Goal: Information Seeking & Learning: Learn about a topic

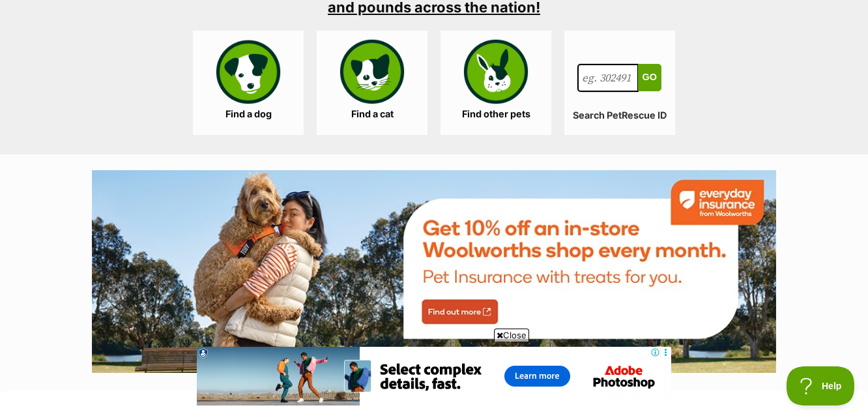
scroll to position [1304, 0]
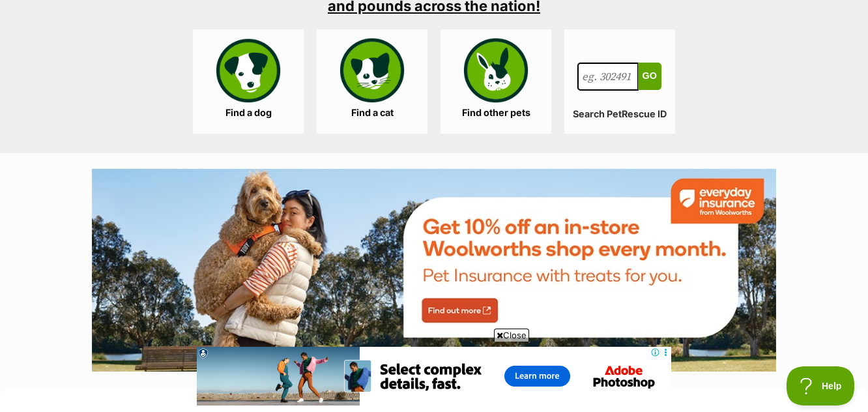
click at [514, 333] on span "Close" at bounding box center [511, 335] width 35 height 13
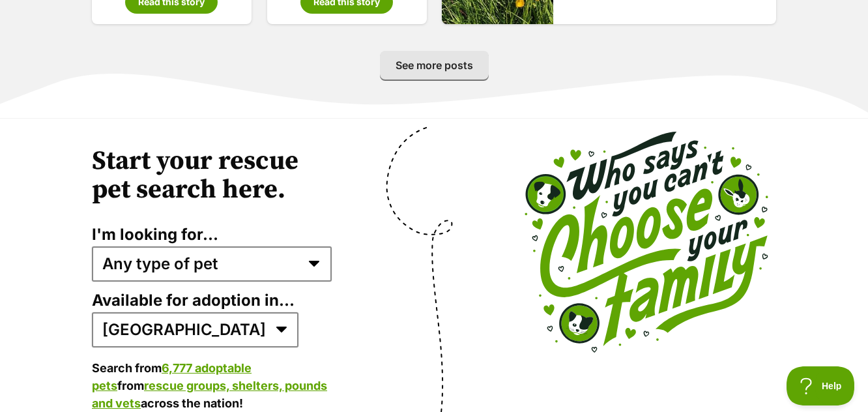
scroll to position [2477, 0]
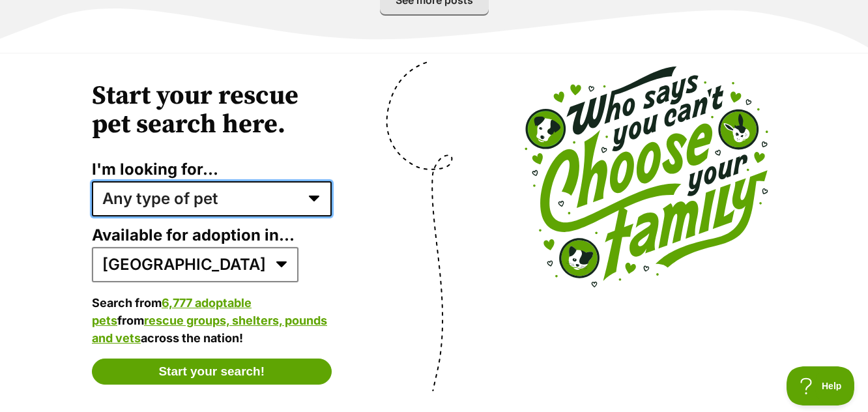
click at [314, 181] on select "Any type of pet Dogs Cats Other pets Pets looking for a home together Pets need…" at bounding box center [212, 198] width 240 height 35
select select "dogs"
click at [92, 181] on select "Any type of pet Dogs Cats Other pets Pets looking for a home together Pets need…" at bounding box center [212, 198] width 240 height 35
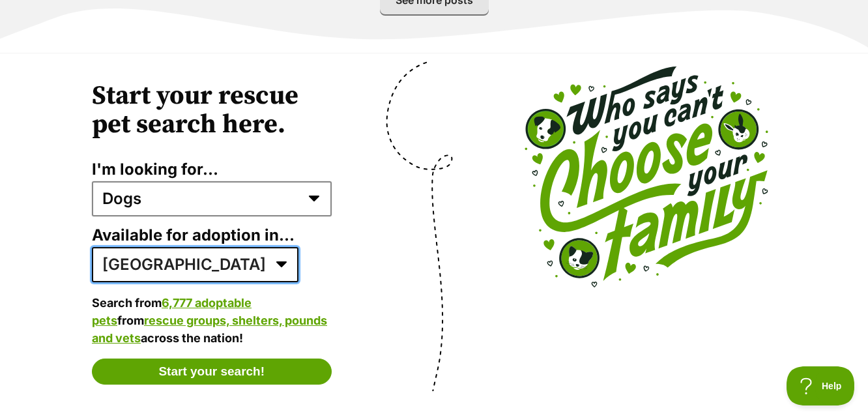
click at [186, 247] on select "Australia ACT NSW NT QLD SA TAS VIC WA" at bounding box center [195, 264] width 207 height 35
select select "2"
click at [92, 247] on select "Australia ACT NSW NT QLD SA TAS VIC WA" at bounding box center [195, 264] width 207 height 35
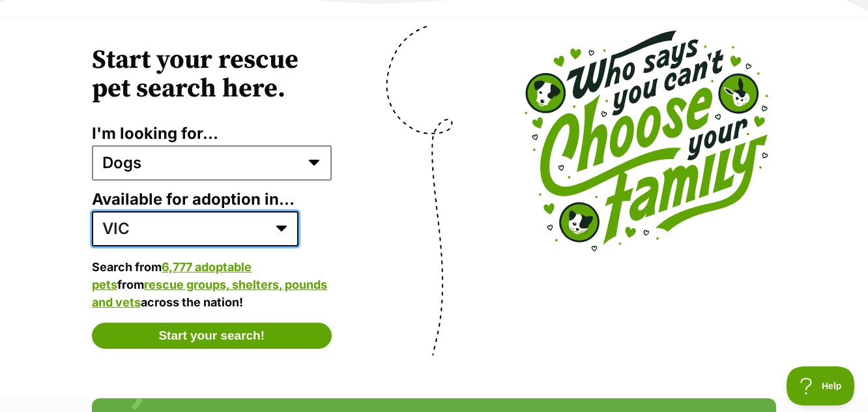
scroll to position [2608, 0]
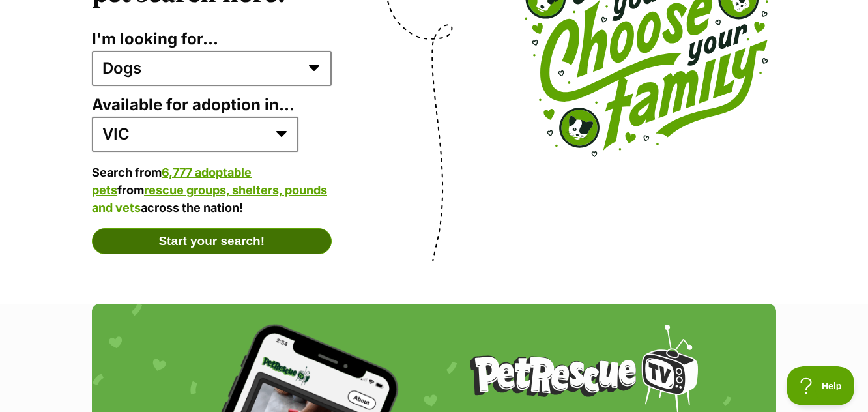
click at [213, 228] on button "Start your search!" at bounding box center [212, 241] width 240 height 26
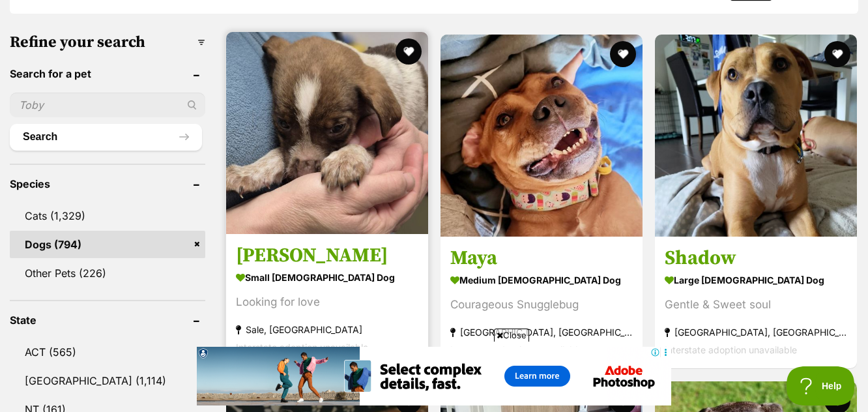
click at [329, 168] on img at bounding box center [327, 133] width 202 height 202
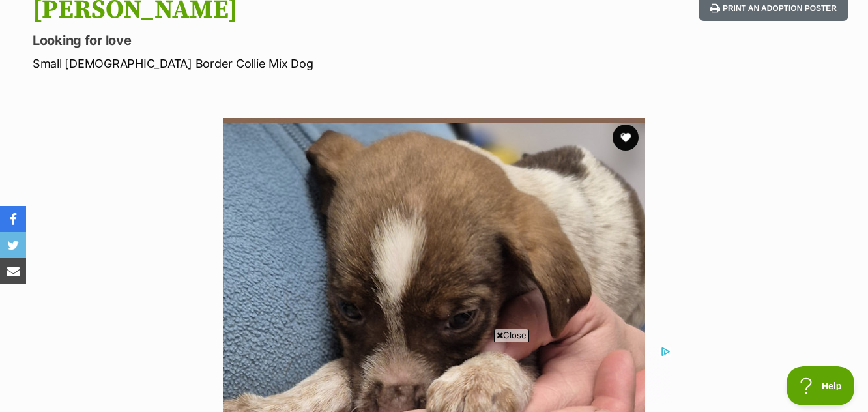
scroll to position [130, 0]
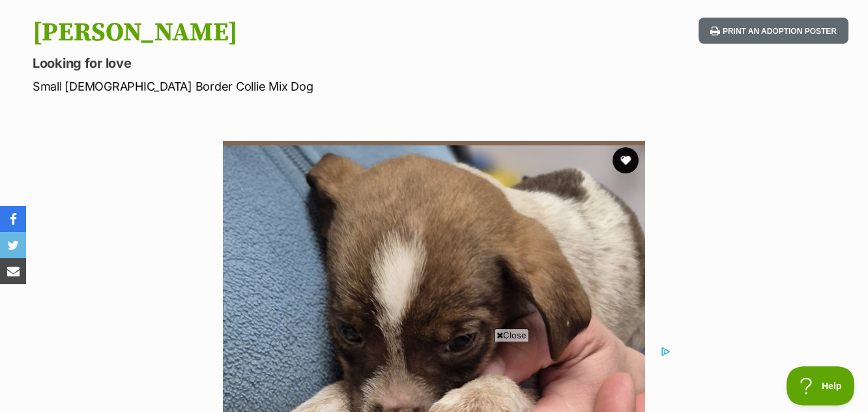
drag, startPoint x: 506, startPoint y: 334, endPoint x: 493, endPoint y: 323, distance: 16.7
click at [507, 334] on span "Close" at bounding box center [511, 335] width 35 height 13
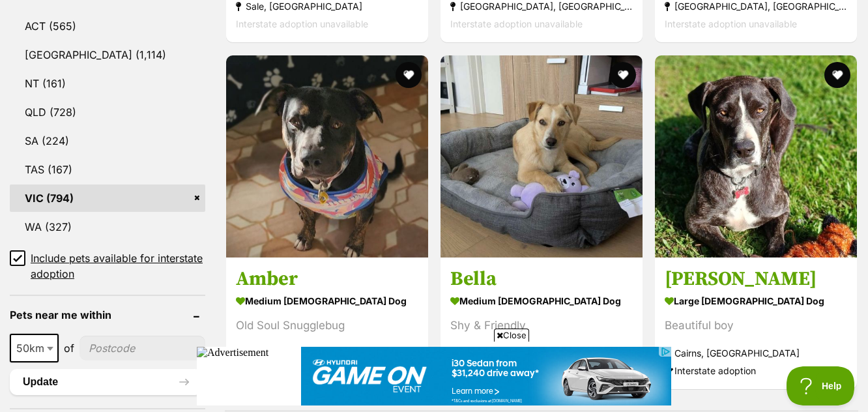
click at [514, 334] on span "Close" at bounding box center [511, 335] width 35 height 13
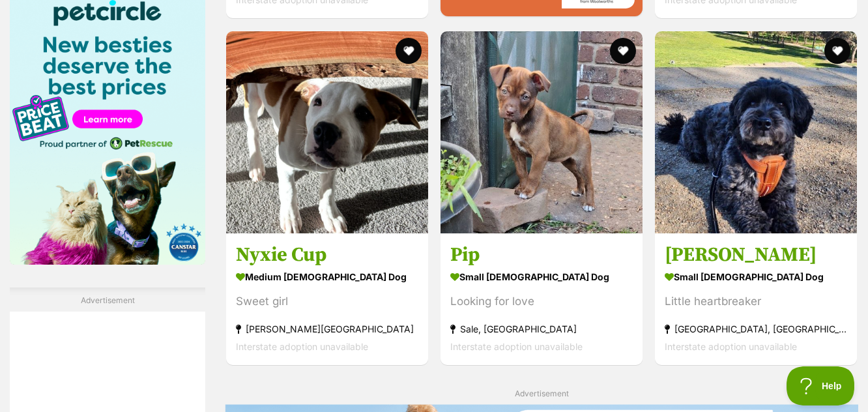
scroll to position [2021, 0]
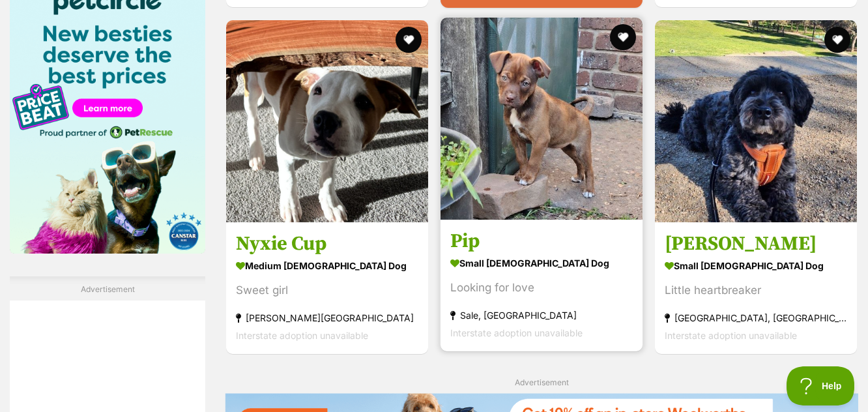
click at [516, 267] on strong "small female Dog" at bounding box center [542, 263] width 183 height 19
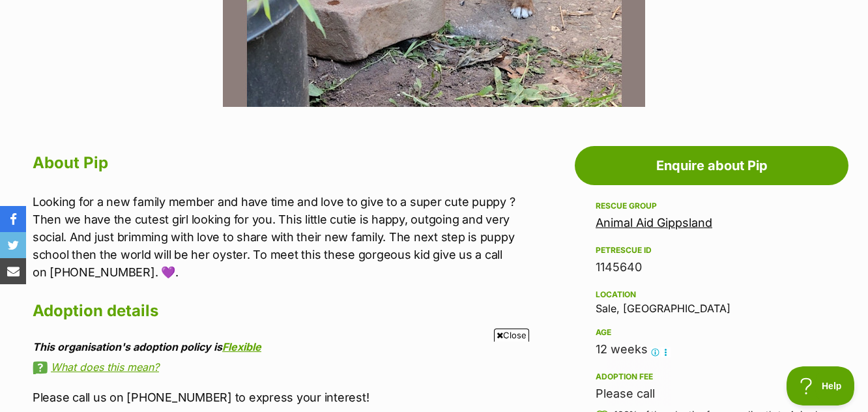
drag, startPoint x: 509, startPoint y: 333, endPoint x: 507, endPoint y: 305, distance: 27.5
click at [509, 332] on span "Close" at bounding box center [511, 335] width 35 height 13
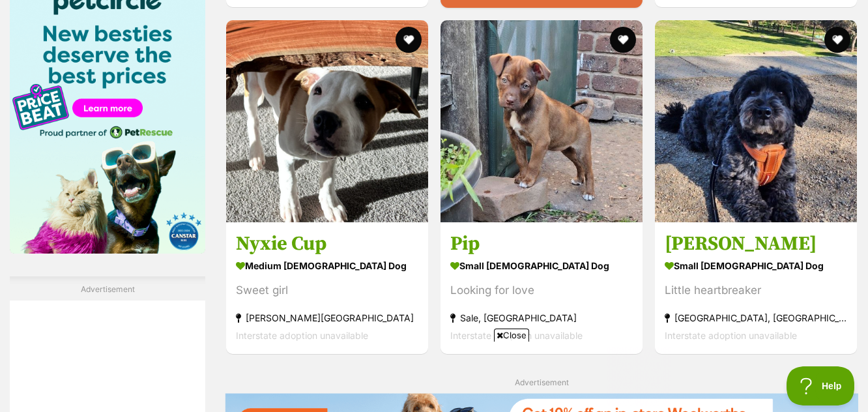
click at [508, 334] on span "Close" at bounding box center [511, 335] width 35 height 13
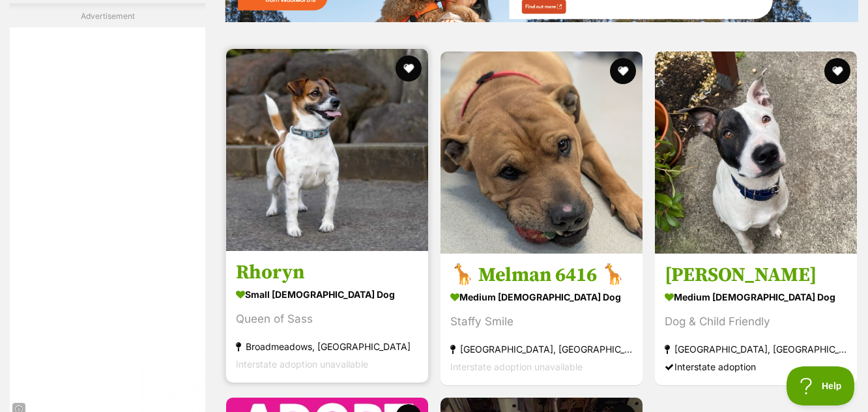
scroll to position [2477, 0]
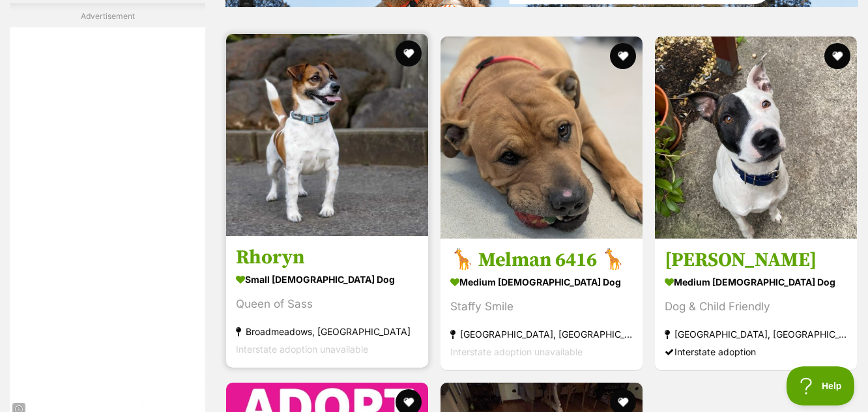
click at [306, 213] on img at bounding box center [327, 135] width 202 height 202
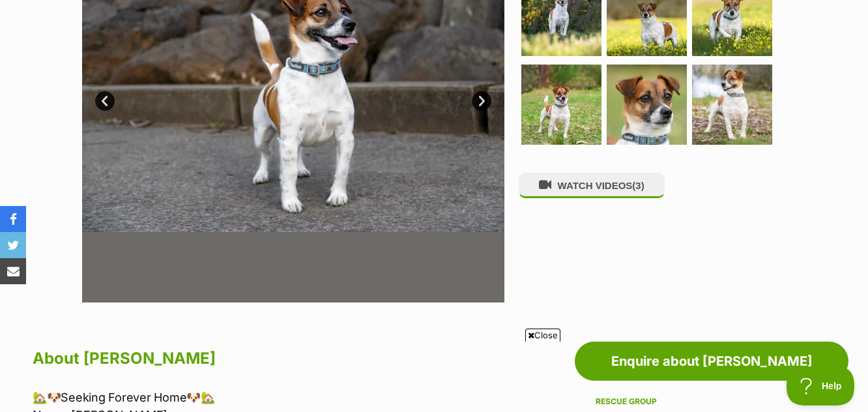
click at [549, 332] on span "Close" at bounding box center [542, 335] width 35 height 13
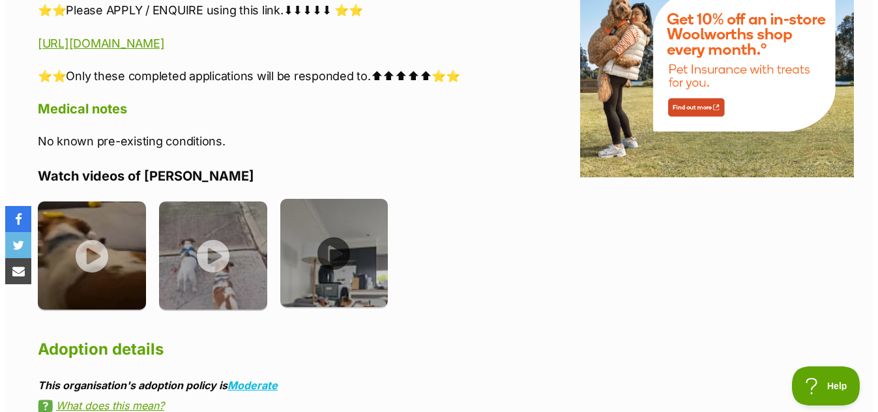
scroll to position [1760, 0]
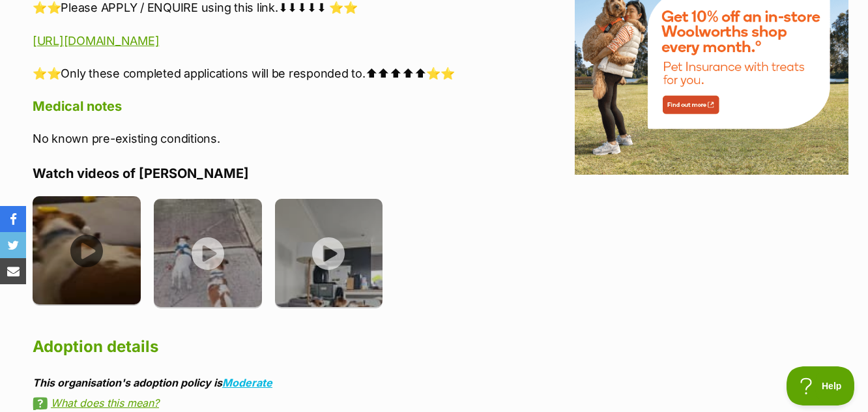
click at [83, 211] on img at bounding box center [87, 250] width 108 height 108
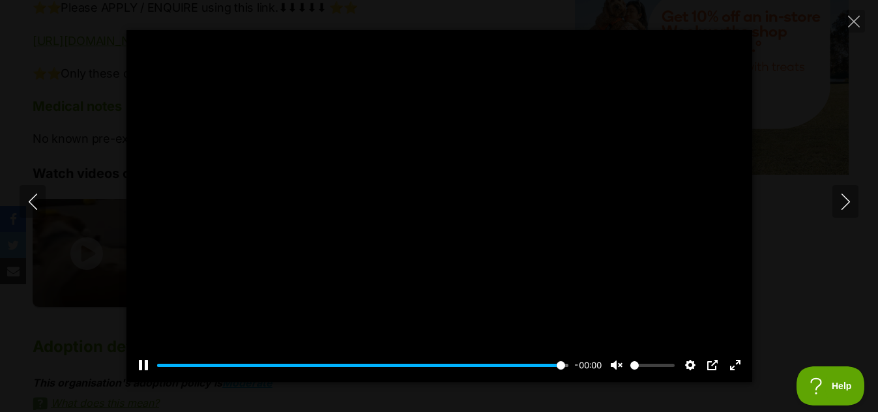
type input "100"
click at [847, 200] on icon "Next" at bounding box center [845, 202] width 8 height 16
type input "100"
click at [848, 200] on icon "Next" at bounding box center [846, 202] width 16 height 16
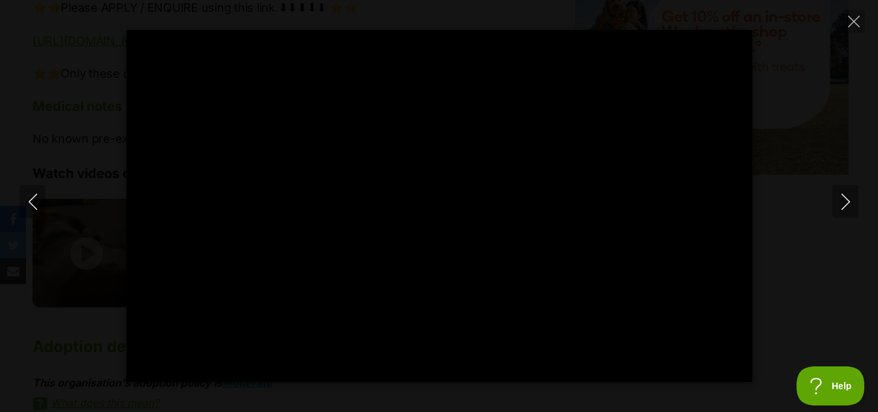
type input "100"
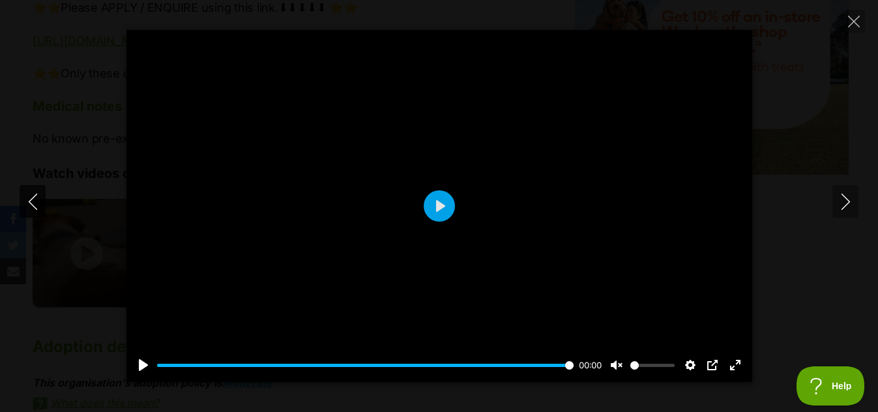
click at [30, 199] on icon "Previous" at bounding box center [33, 202] width 16 height 16
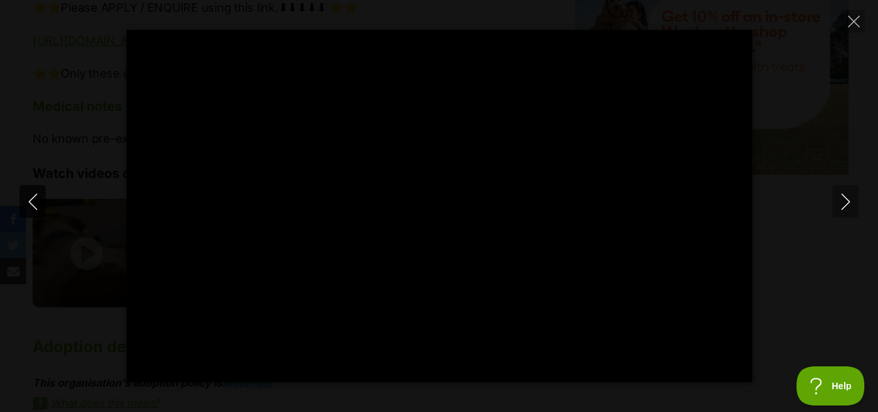
click at [31, 199] on icon "Previous" at bounding box center [32, 202] width 8 height 16
type input "72.89"
type input "39.8"
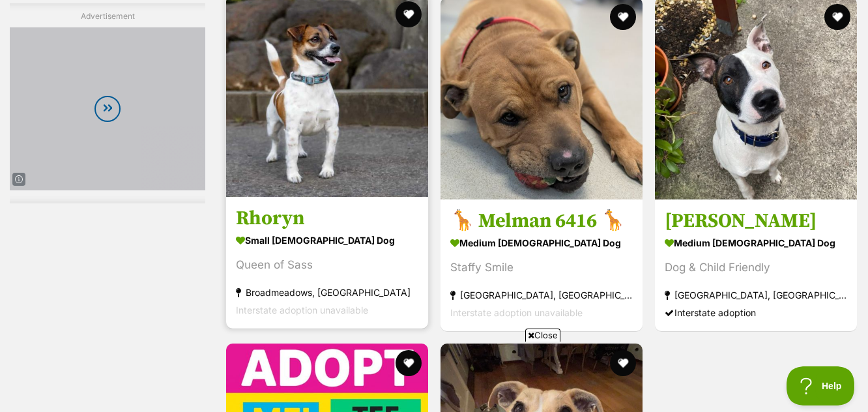
scroll to position [2527, 0]
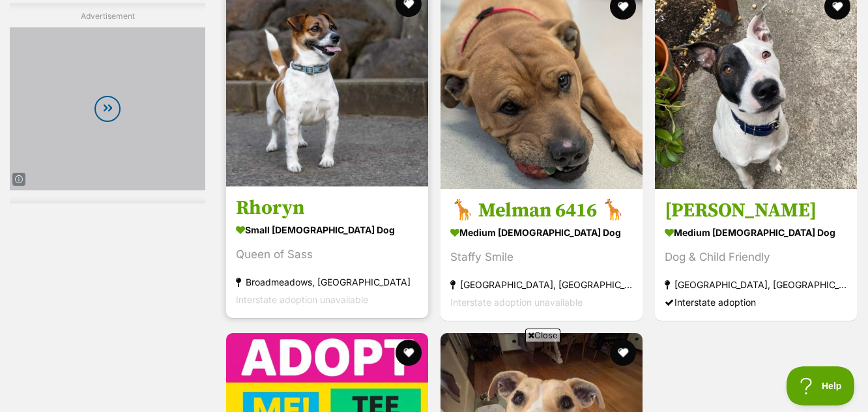
click at [313, 105] on img at bounding box center [327, 85] width 202 height 202
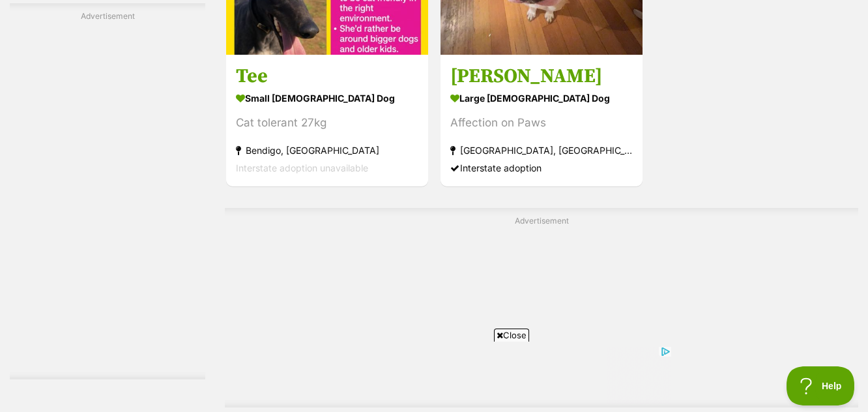
scroll to position [3053, 0]
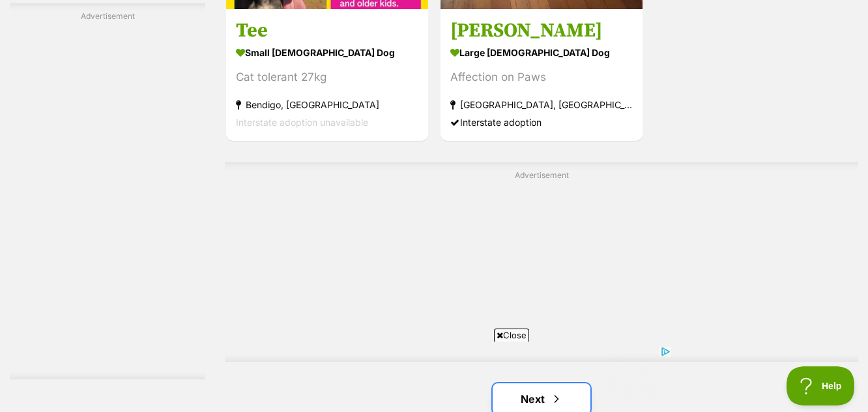
click at [537, 383] on link "Next" at bounding box center [542, 398] width 98 height 31
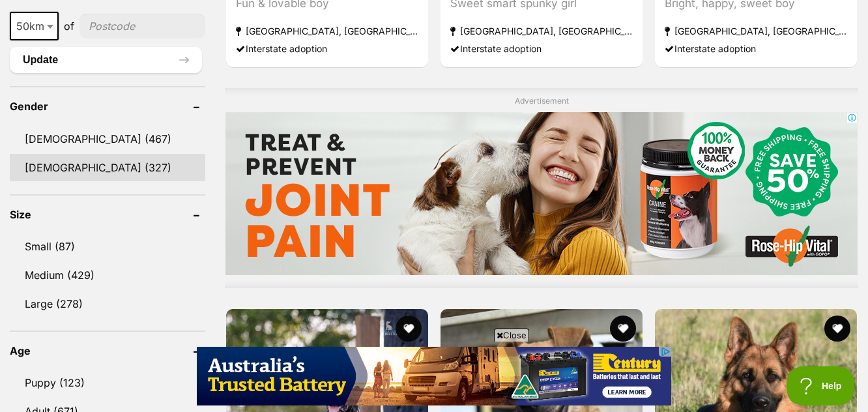
scroll to position [1043, 0]
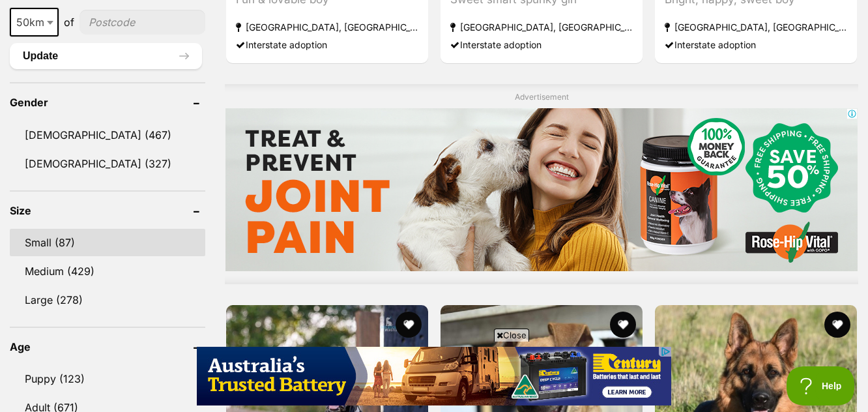
click at [40, 240] on link "Small (87)" at bounding box center [108, 242] width 196 height 27
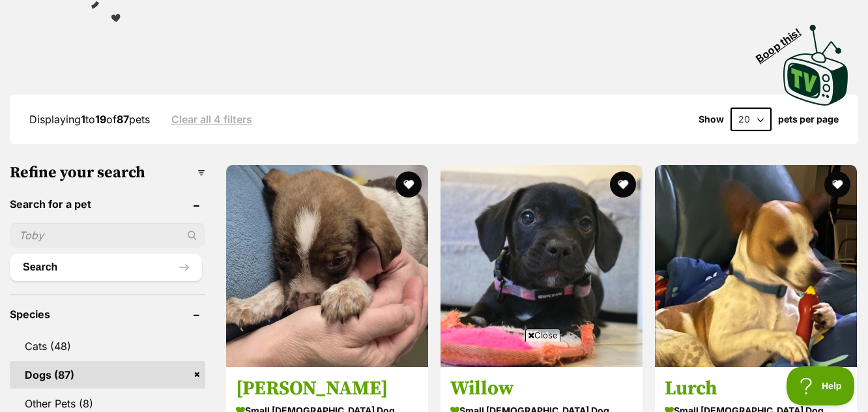
click at [544, 333] on span "Close" at bounding box center [542, 335] width 35 height 13
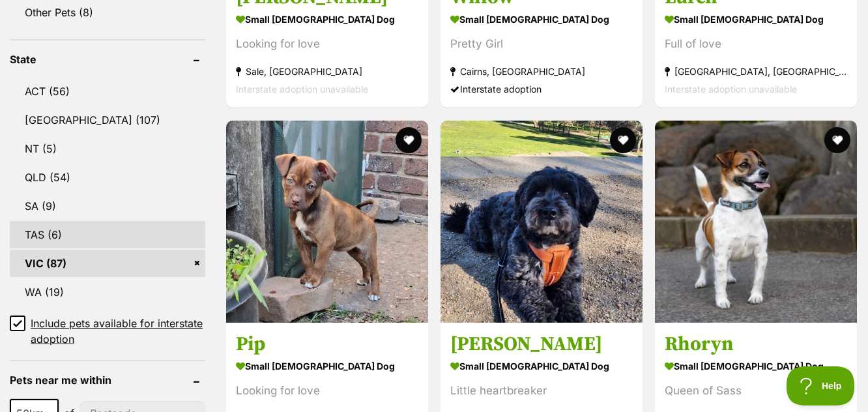
scroll to position [717, 0]
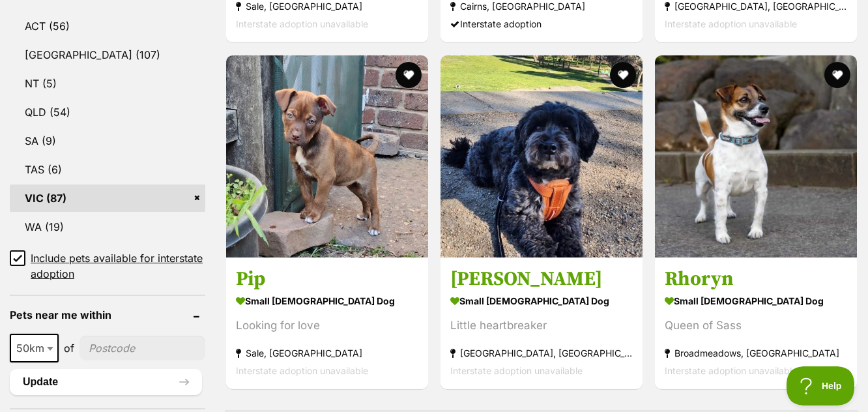
click at [17, 256] on icon at bounding box center [17, 258] width 9 height 9
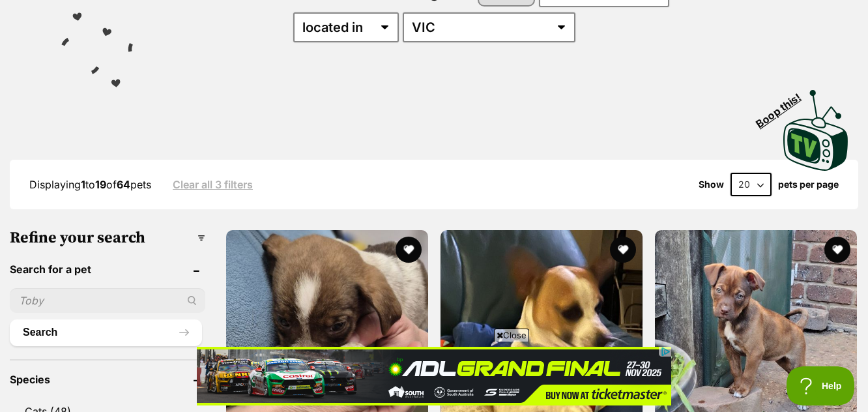
click at [501, 333] on span "Close" at bounding box center [511, 335] width 35 height 13
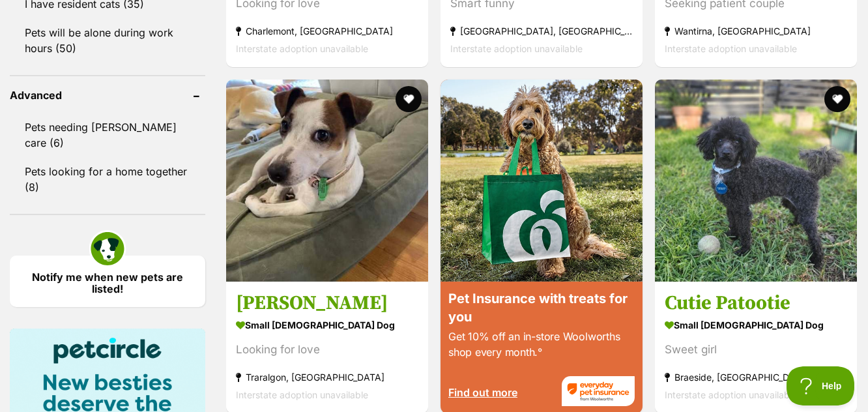
scroll to position [1630, 0]
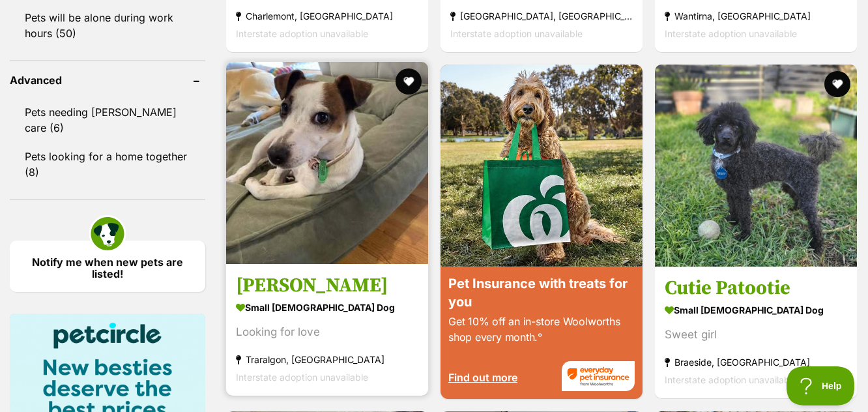
click at [323, 190] on img at bounding box center [327, 163] width 202 height 202
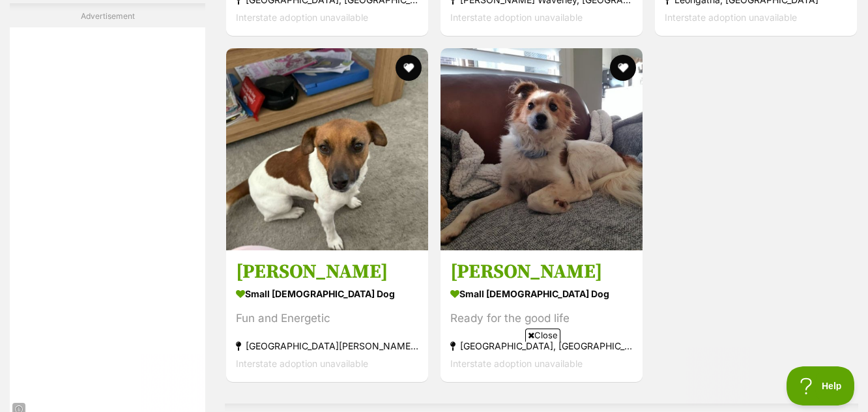
scroll to position [2877, 0]
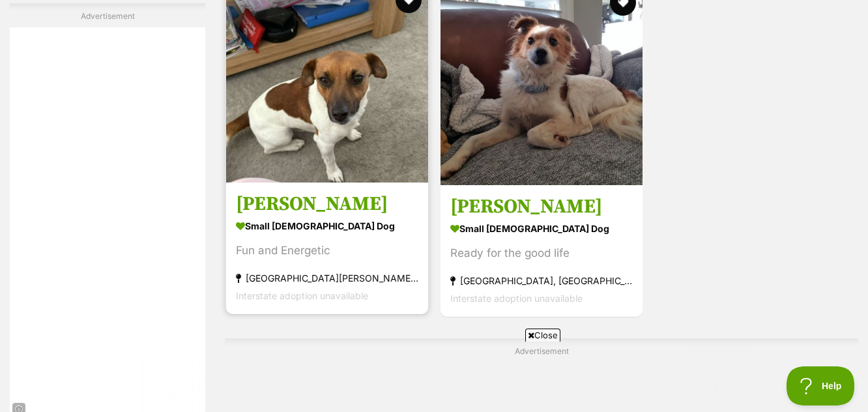
click at [340, 110] on img at bounding box center [327, 81] width 202 height 202
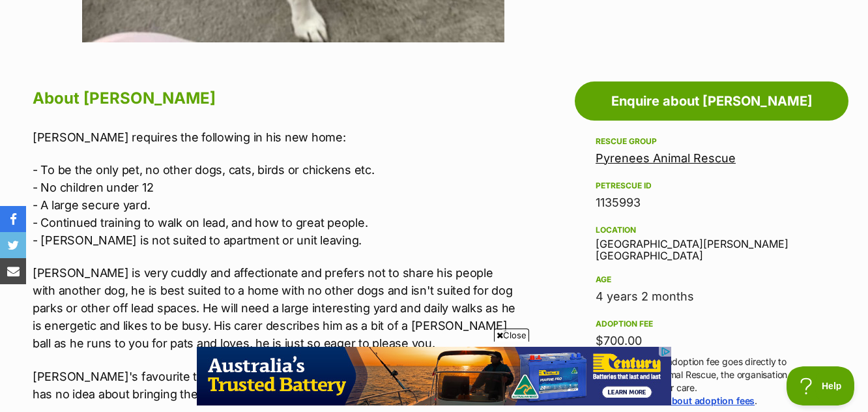
scroll to position [652, 0]
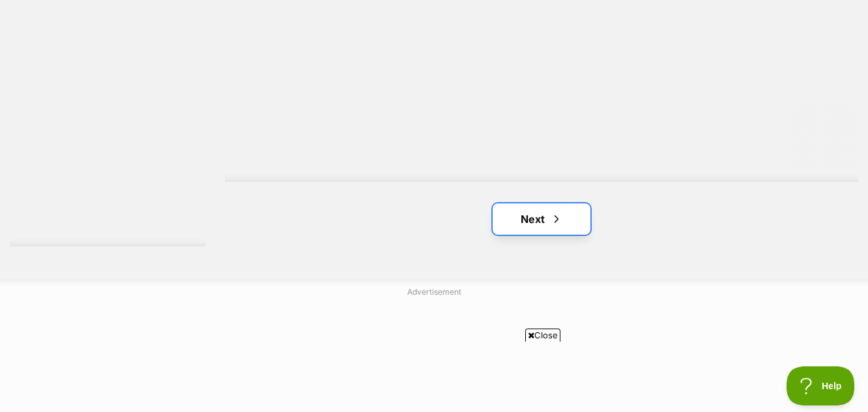
scroll to position [0, 186]
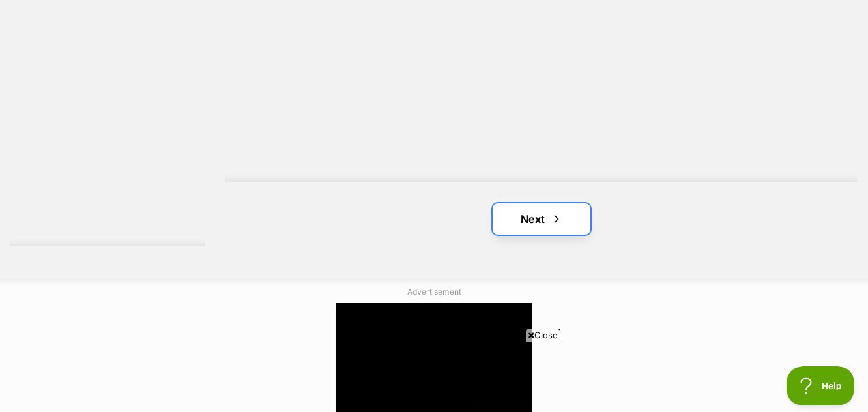
click at [536, 216] on link "Next" at bounding box center [542, 218] width 98 height 31
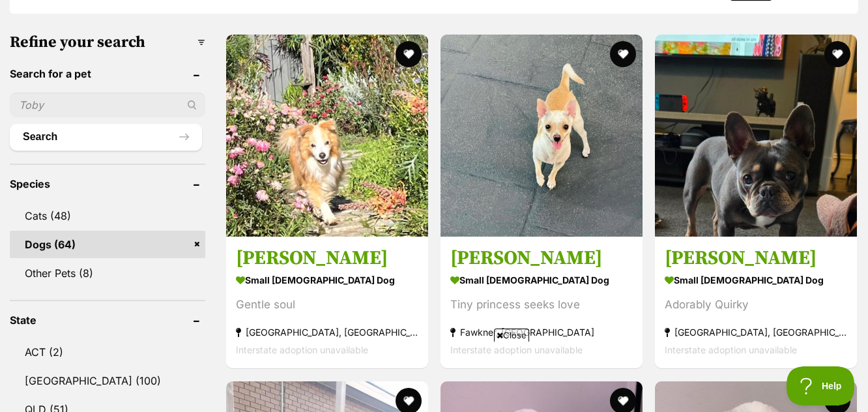
click at [510, 334] on span "Close" at bounding box center [511, 335] width 35 height 13
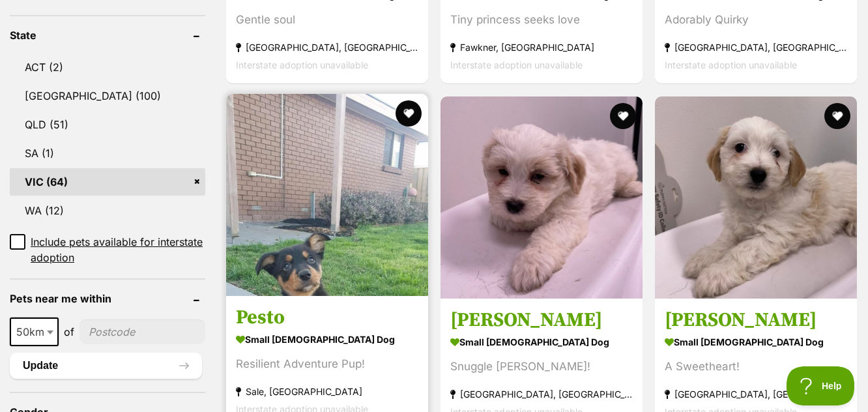
scroll to position [717, 0]
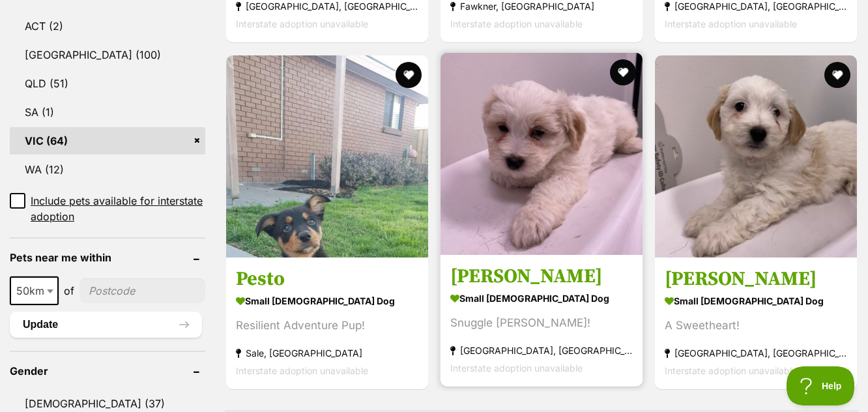
click at [531, 198] on img at bounding box center [542, 154] width 202 height 202
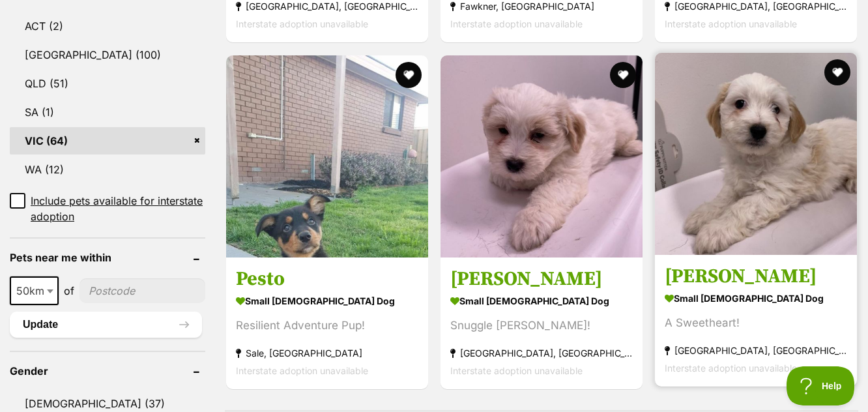
click at [752, 192] on img at bounding box center [756, 154] width 202 height 202
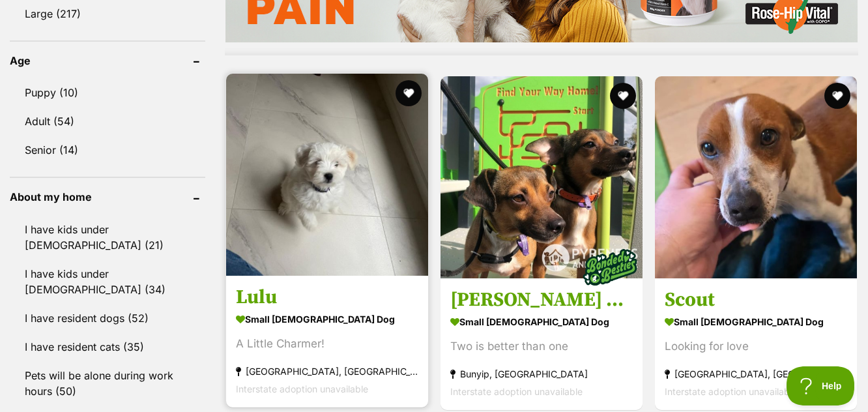
scroll to position [1304, 0]
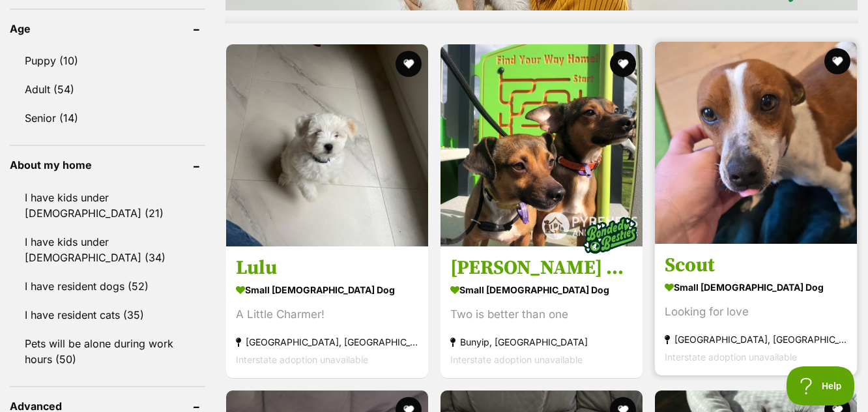
click at [733, 204] on img at bounding box center [756, 143] width 202 height 202
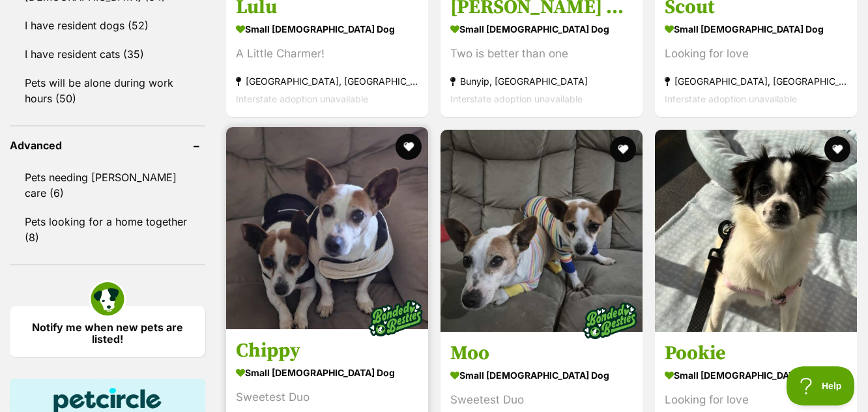
scroll to position [1630, 0]
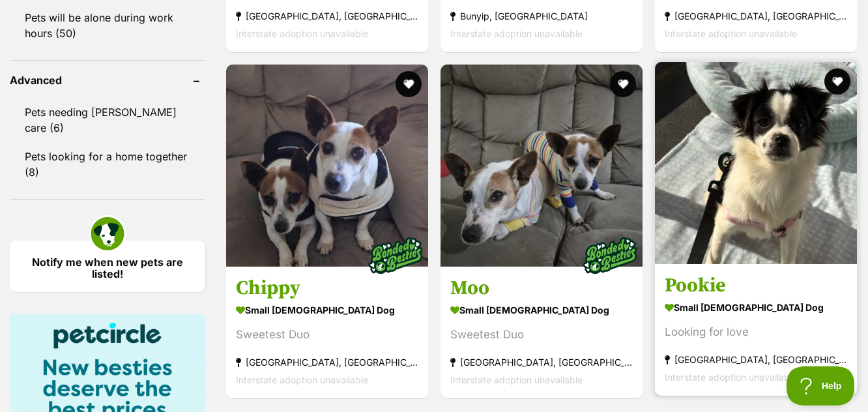
click at [764, 190] on img at bounding box center [756, 163] width 202 height 202
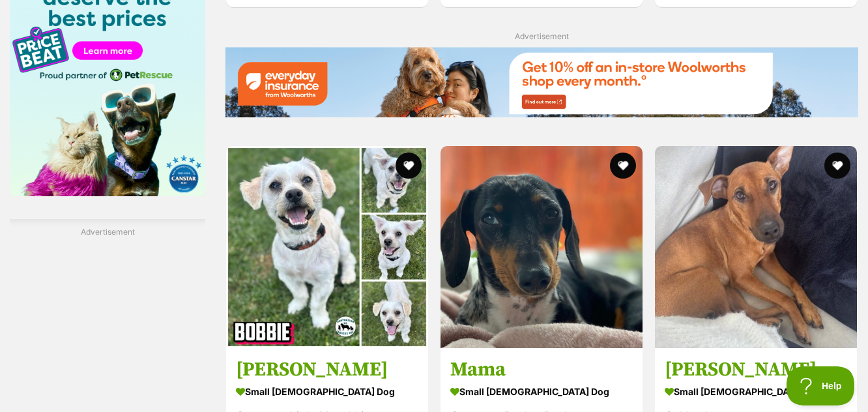
scroll to position [2086, 0]
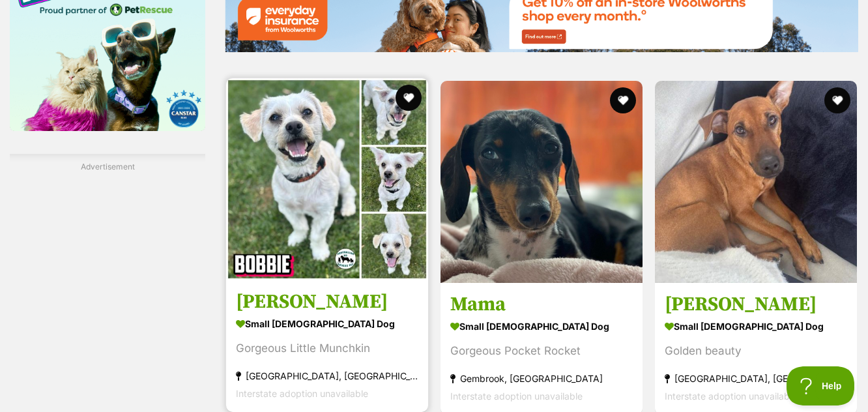
click at [299, 190] on img at bounding box center [327, 179] width 202 height 202
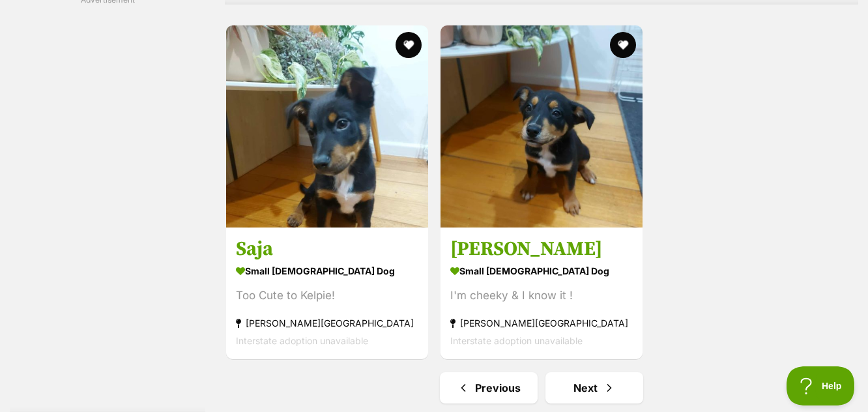
scroll to position [3129, 0]
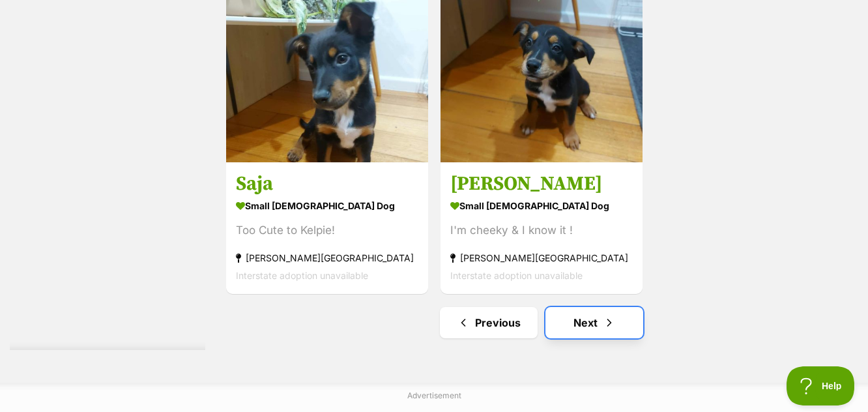
click at [584, 323] on link "Next" at bounding box center [595, 322] width 98 height 31
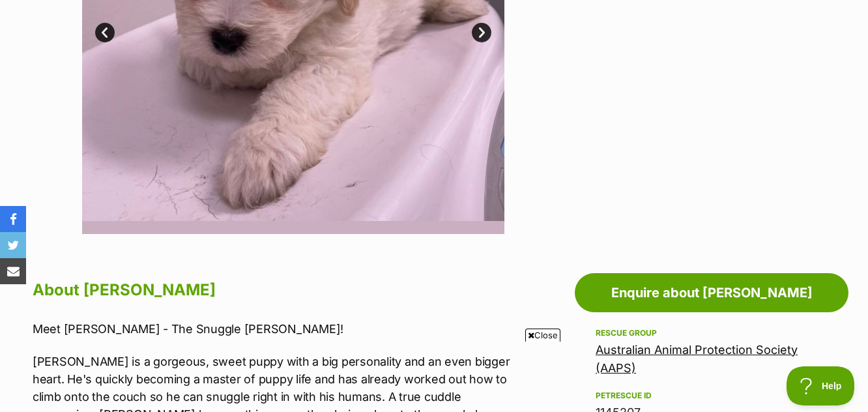
scroll to position [522, 0]
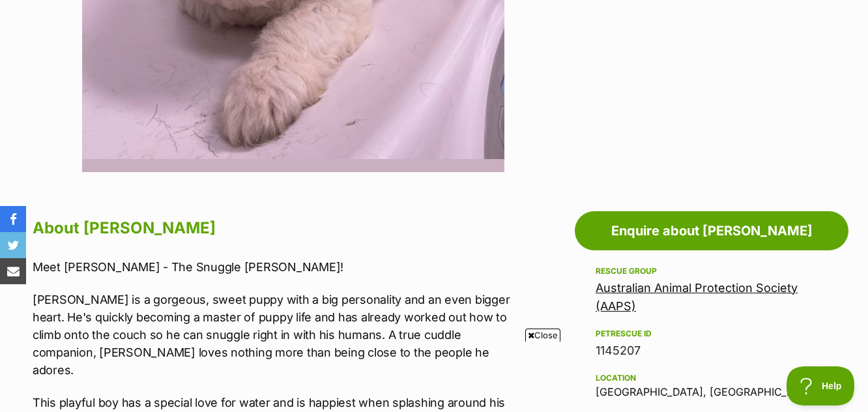
click at [536, 332] on span "Close" at bounding box center [542, 335] width 35 height 13
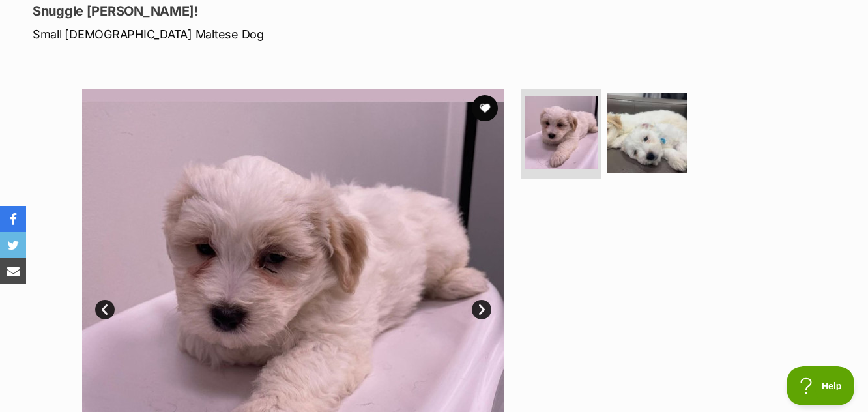
scroll to position [196, 0]
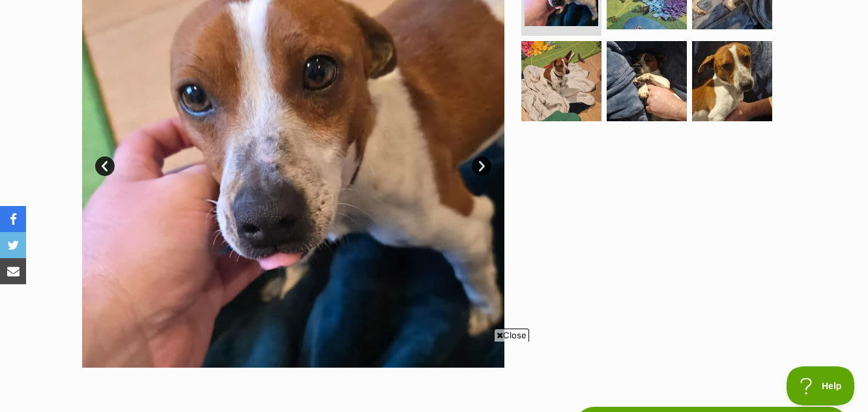
scroll to position [130, 0]
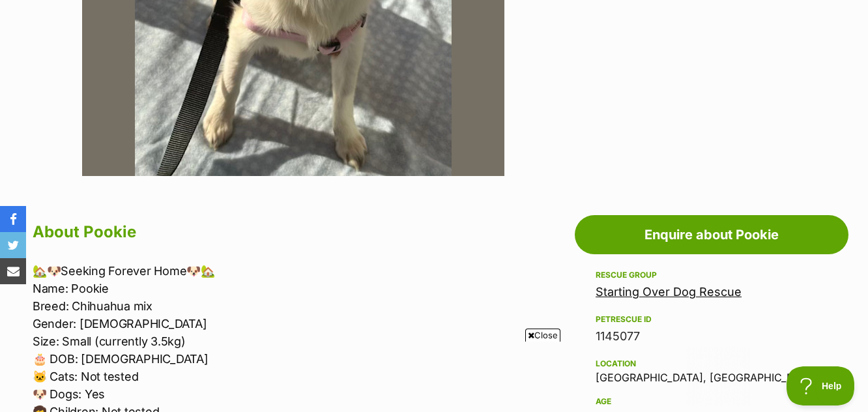
scroll to position [522, 0]
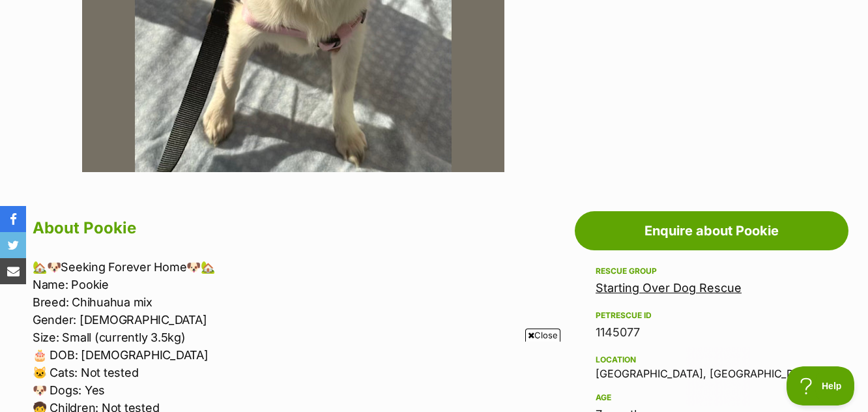
click at [538, 336] on span "Close" at bounding box center [542, 335] width 35 height 13
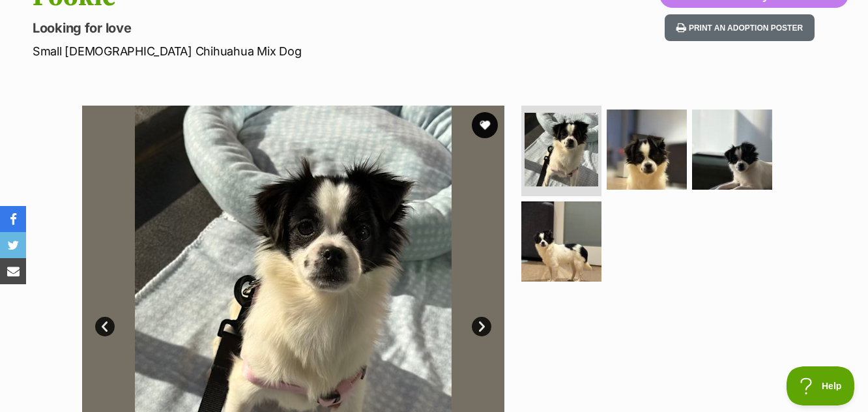
scroll to position [130, 0]
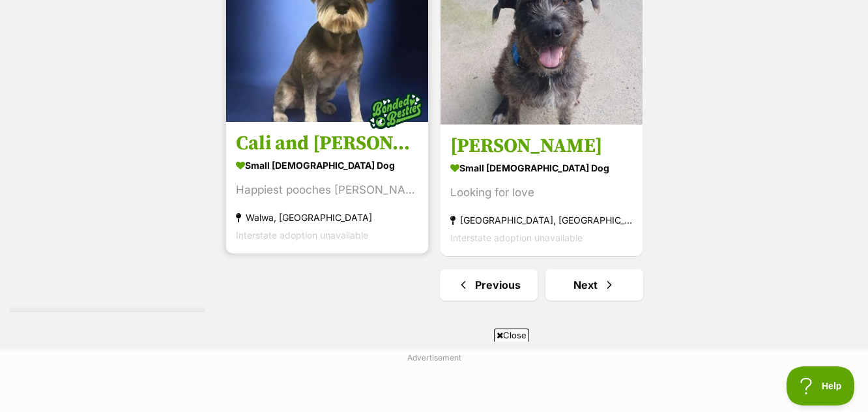
scroll to position [3325, 0]
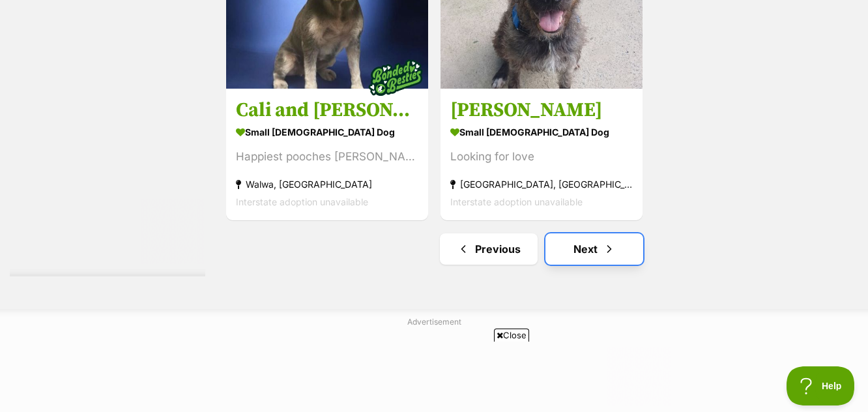
click at [591, 253] on link "Next" at bounding box center [595, 248] width 98 height 31
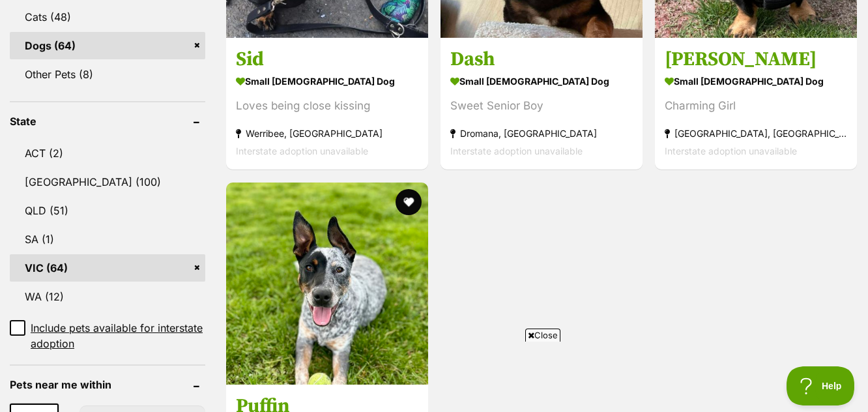
scroll to position [391, 0]
